Goal: Information Seeking & Learning: Get advice/opinions

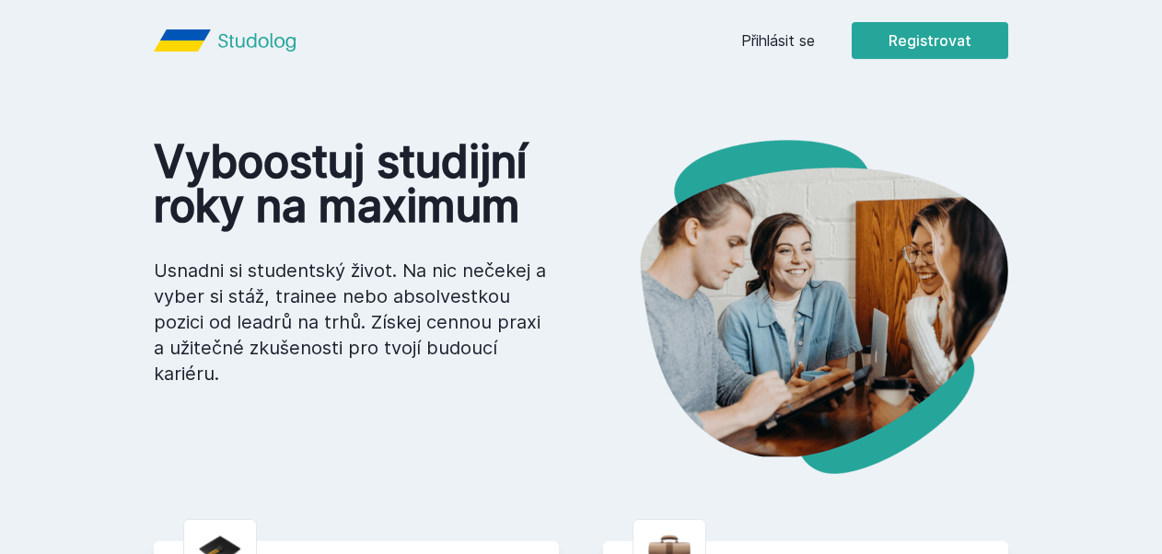
click at [755, 44] on link "Přihlásit se" at bounding box center [778, 40] width 74 height 22
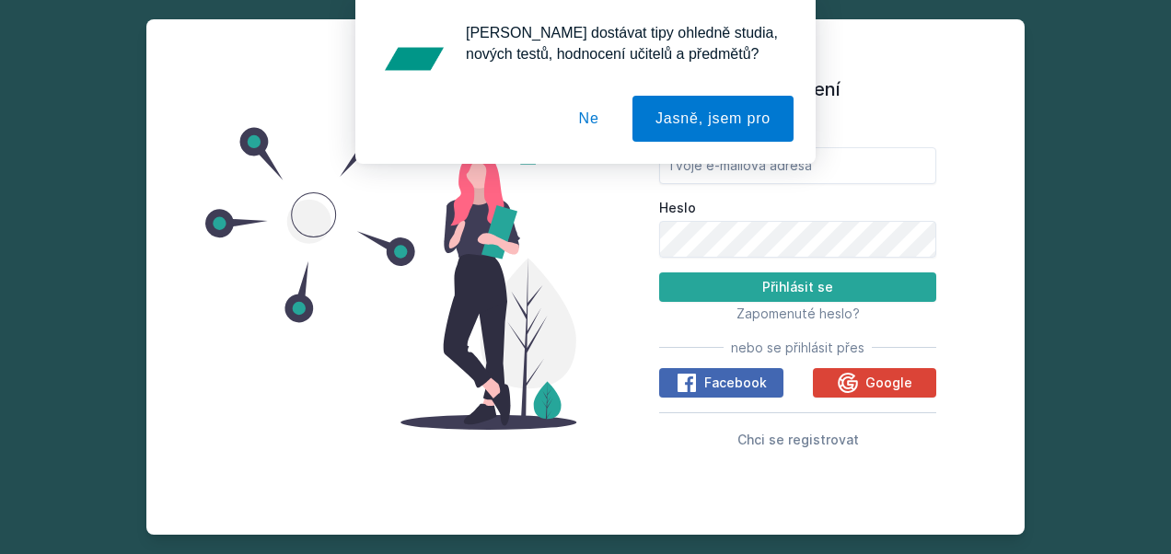
click at [599, 122] on button "Ne" at bounding box center [589, 119] width 66 height 46
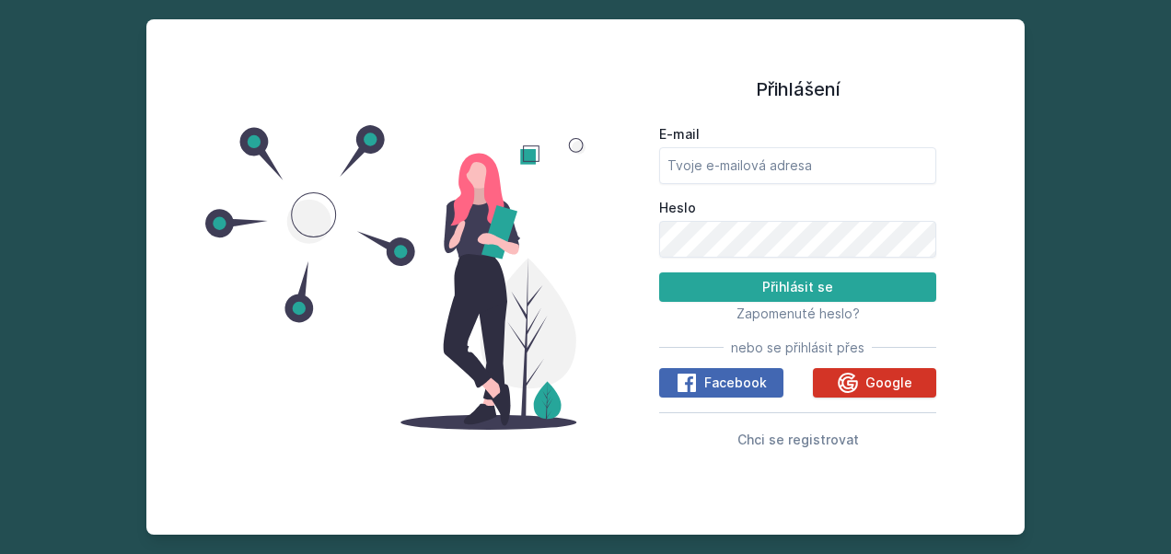
click at [861, 392] on div "Google" at bounding box center [875, 383] width 76 height 22
click at [750, 171] on input "E-mail" at bounding box center [797, 165] width 277 height 37
type input "[EMAIL_ADDRESS][DOMAIN_NAME]"
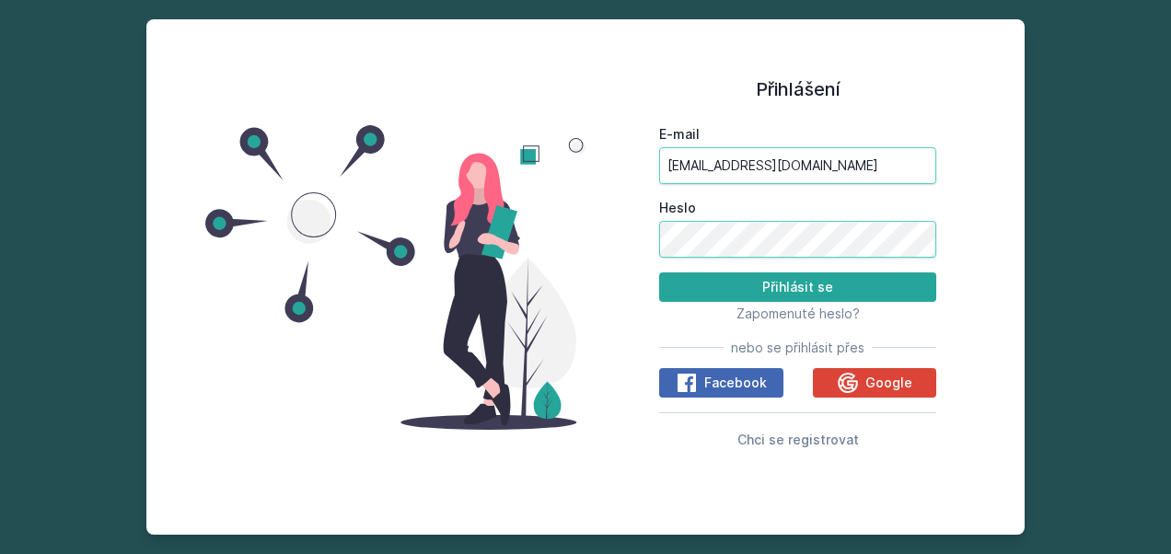
click at [659, 273] on button "Přihlásit se" at bounding box center [797, 287] width 277 height 29
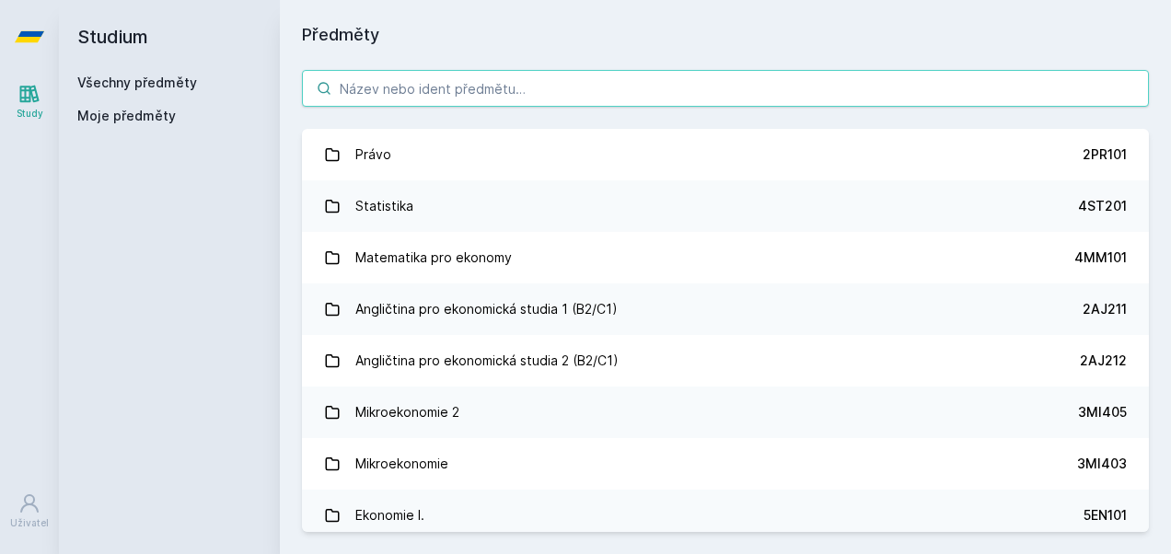
click at [462, 94] on input "search" at bounding box center [725, 88] width 847 height 37
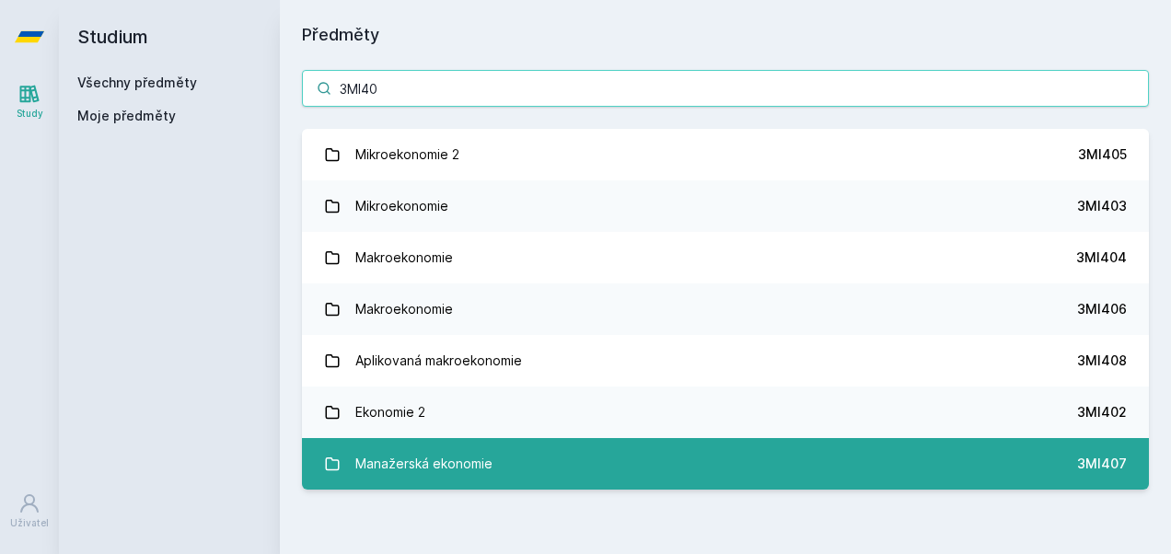
type input "3MI40"
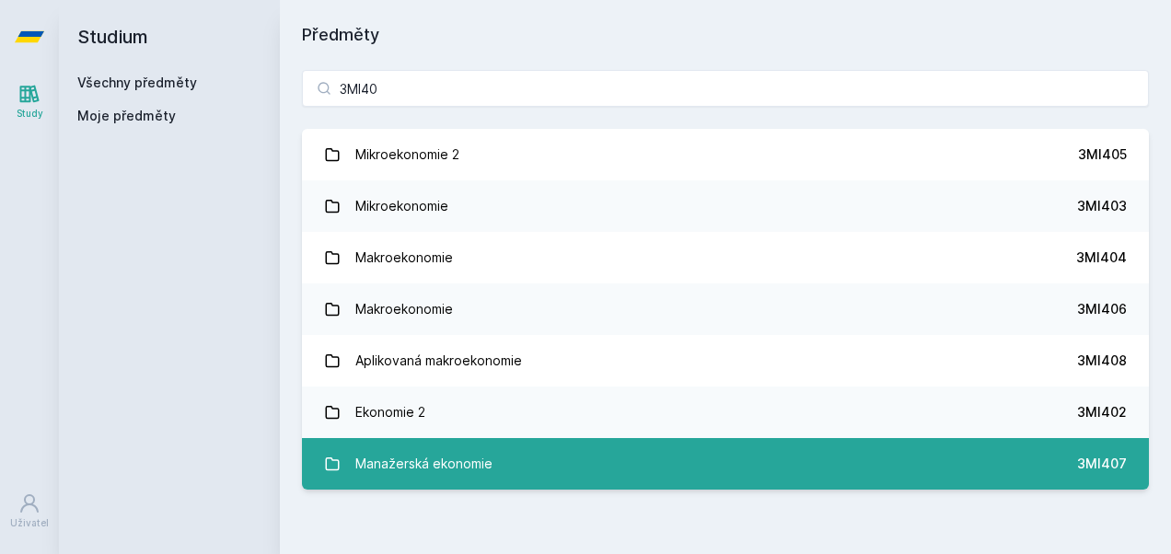
click at [389, 478] on div "Manažerská ekonomie" at bounding box center [423, 464] width 137 height 37
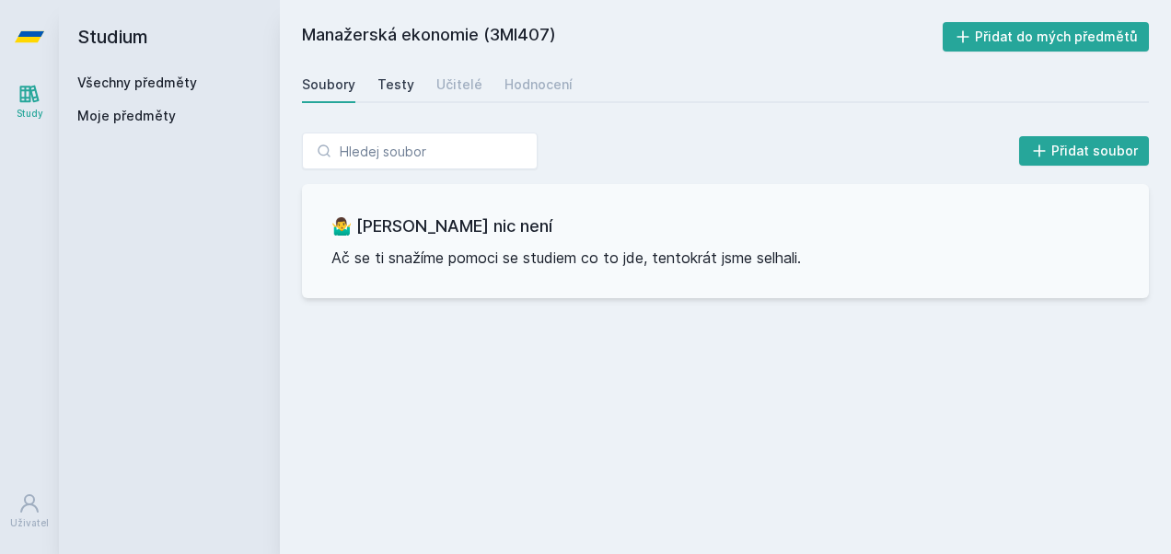
click at [396, 83] on div "Testy" at bounding box center [396, 85] width 37 height 18
click at [475, 77] on div "Soubory Testy Učitelé Hodnocení" at bounding box center [725, 84] width 847 height 37
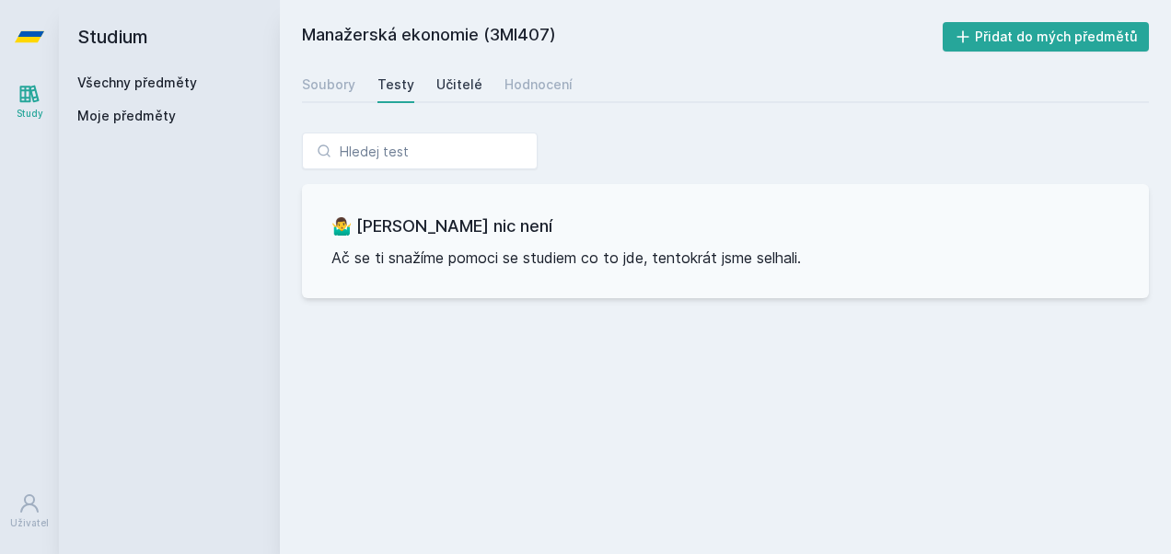
click at [459, 87] on div "Učitelé" at bounding box center [459, 85] width 46 height 18
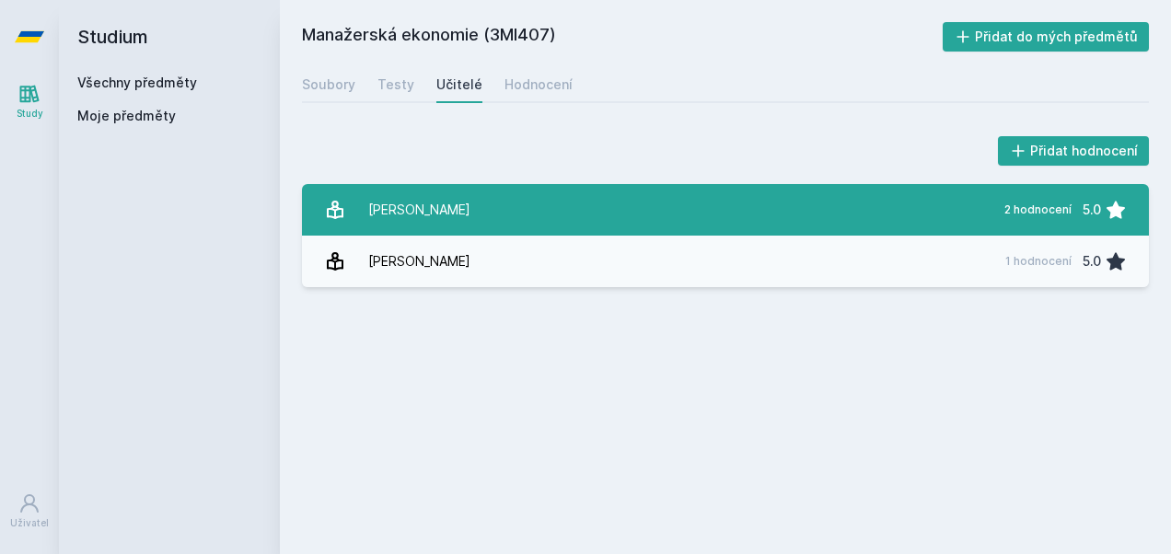
click at [448, 218] on link "[PERSON_NAME] 2 hodnocení 5.0" at bounding box center [725, 210] width 847 height 52
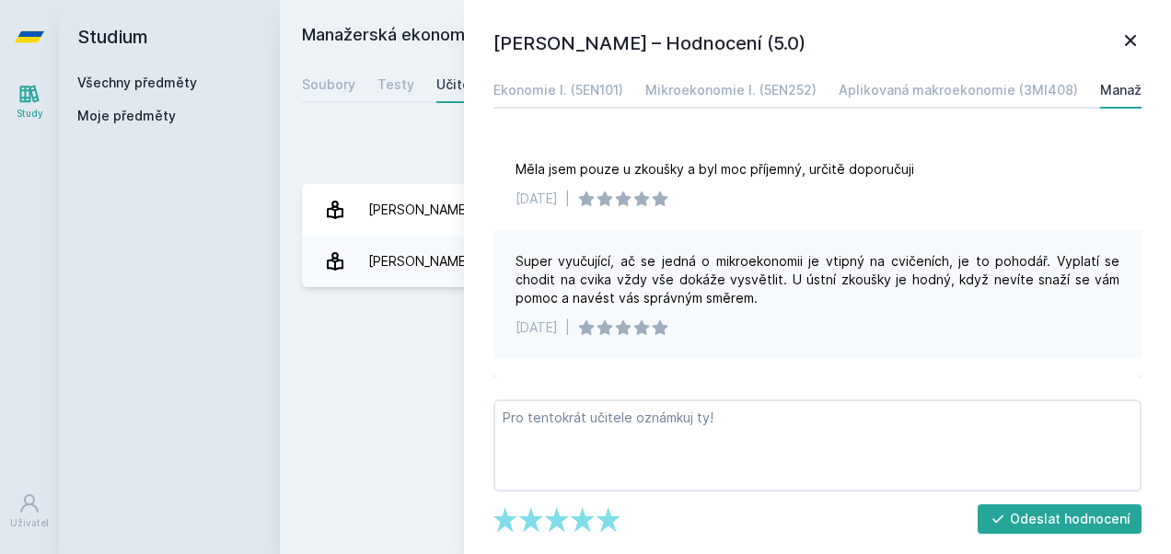
click at [1138, 57] on link at bounding box center [1131, 43] width 22 height 28
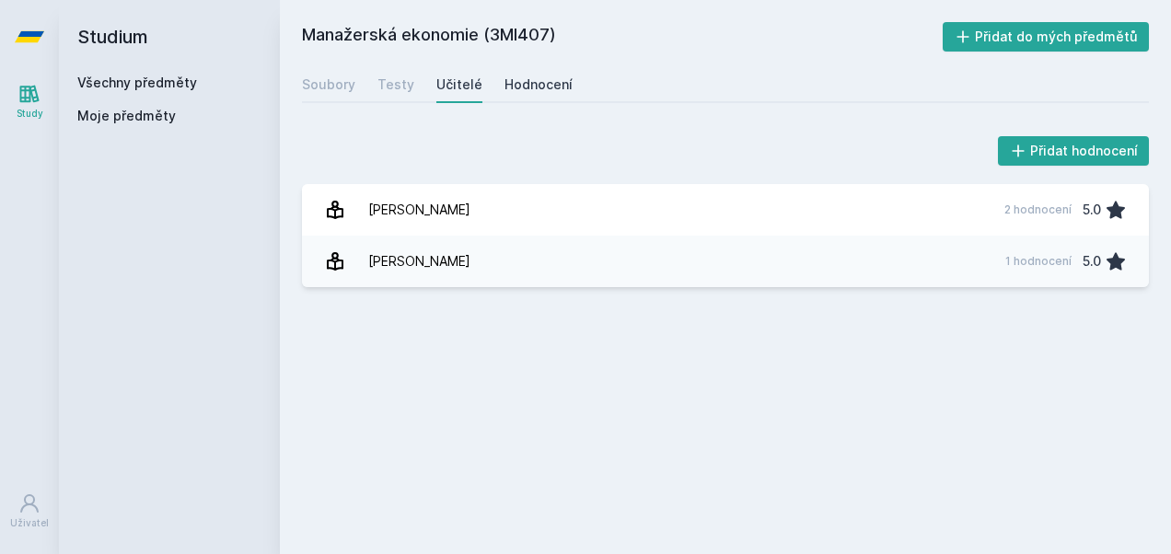
click at [530, 94] on link "Hodnocení" at bounding box center [539, 84] width 68 height 37
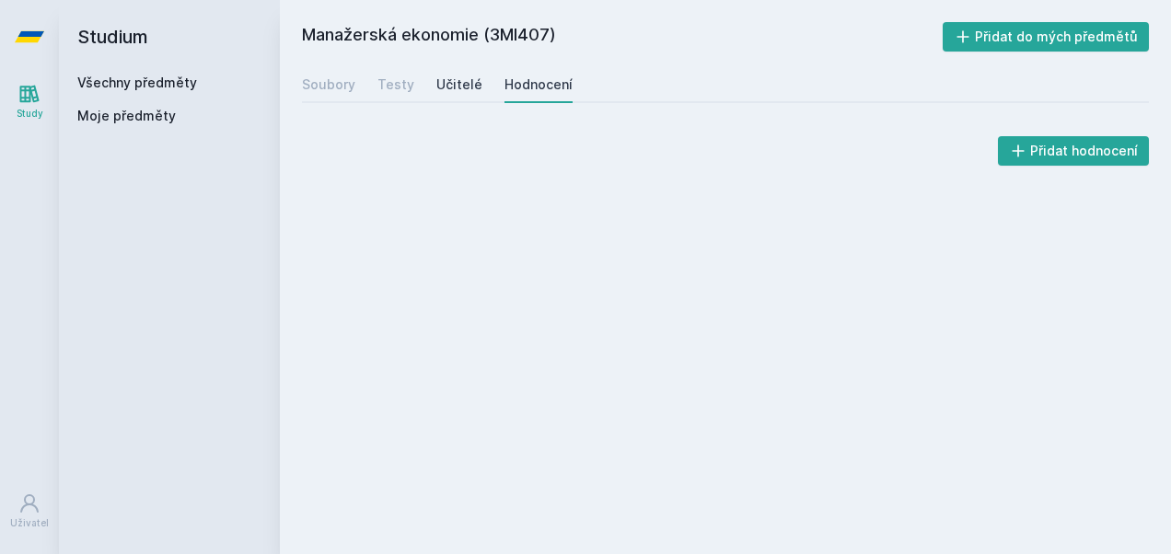
click at [466, 85] on div "Učitelé" at bounding box center [459, 85] width 46 height 18
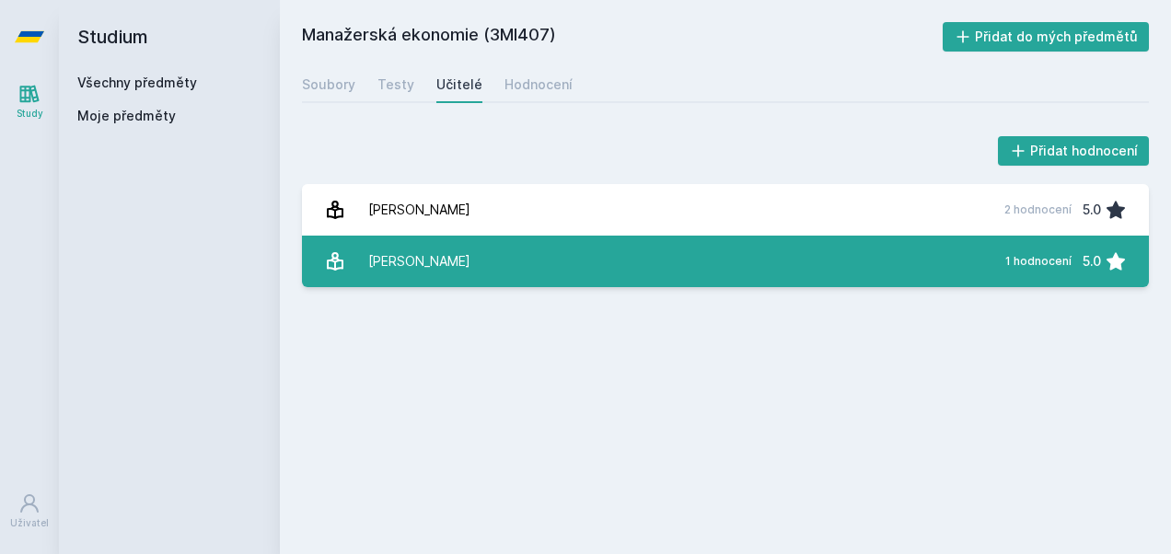
click at [534, 262] on link "[PERSON_NAME] 1 hodnocení 5.0" at bounding box center [725, 262] width 847 height 52
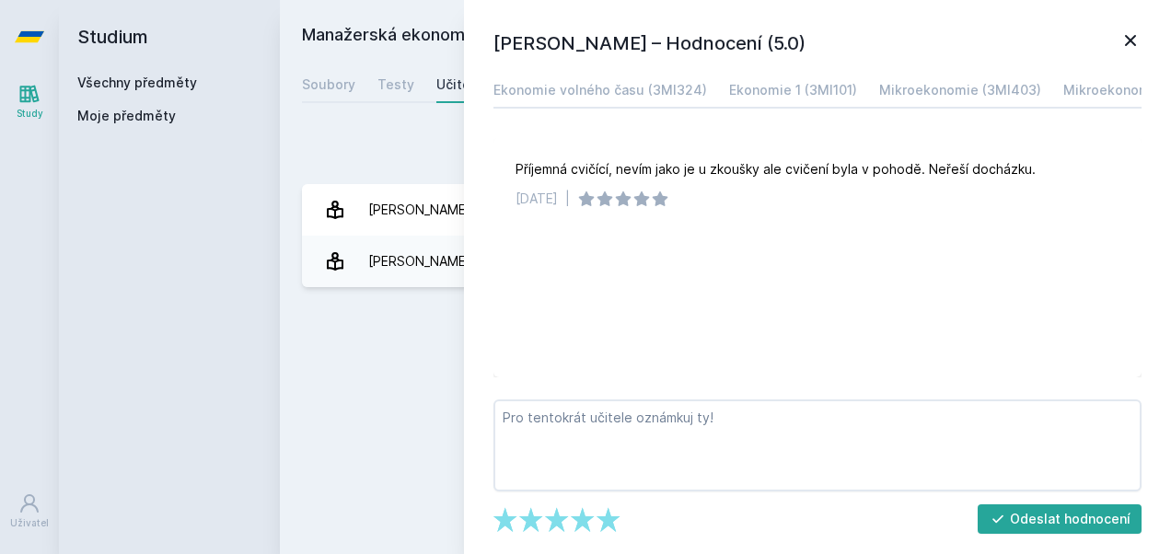
click at [1134, 33] on icon at bounding box center [1131, 40] width 22 height 22
